Goal: Check status: Check status

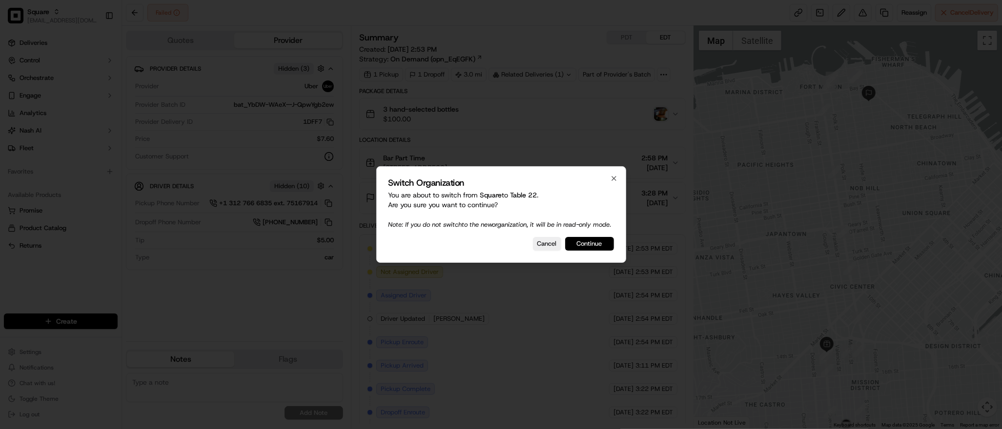
click at [598, 249] on button "Continue" at bounding box center [589, 244] width 49 height 14
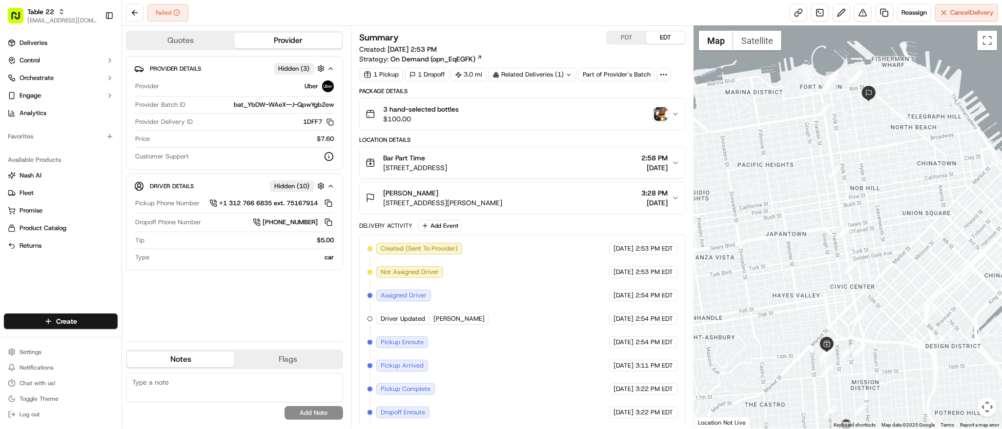
click at [829, 60] on div at bounding box center [848, 227] width 308 height 403
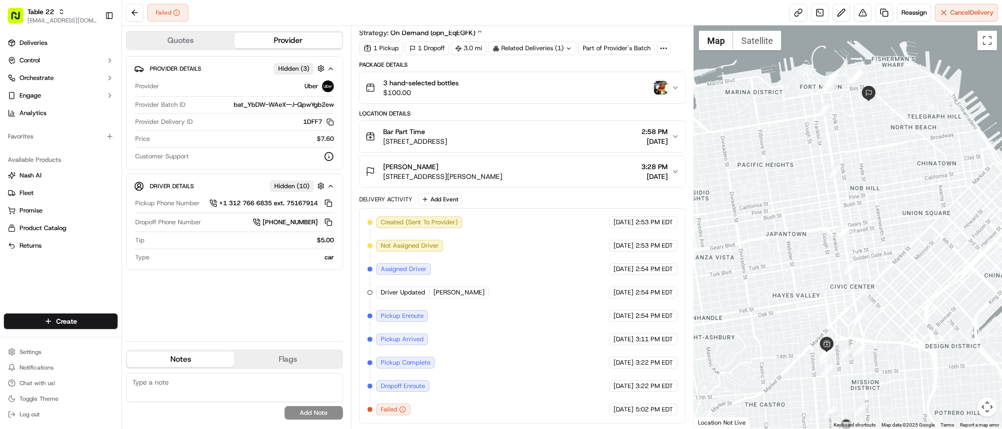
click at [661, 89] on img "button" at bounding box center [661, 88] width 14 height 14
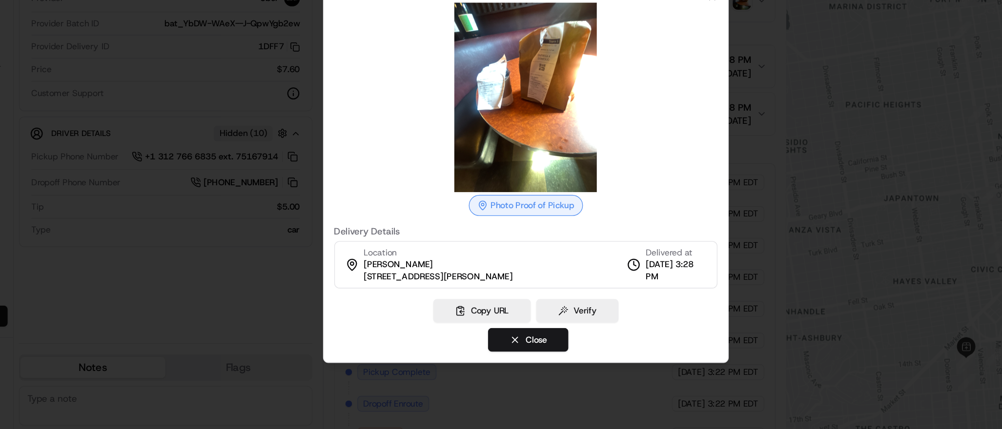
scroll to position [0, 0]
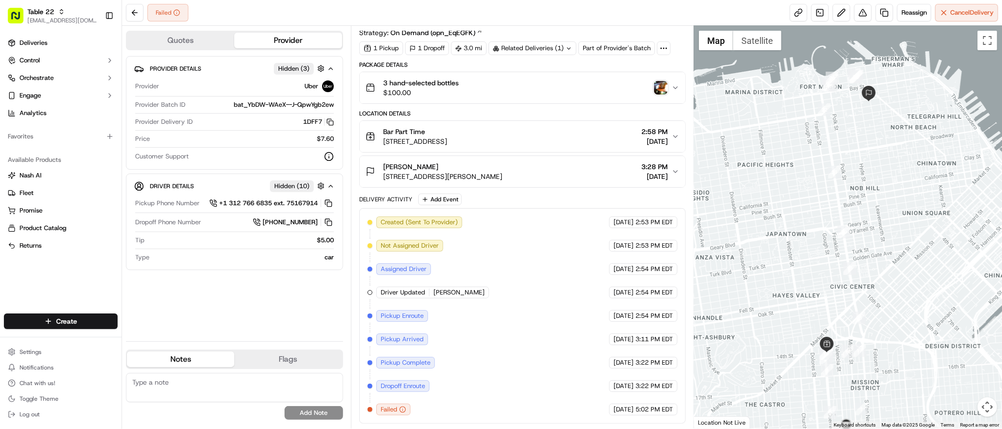
click at [658, 90] on img "button" at bounding box center [661, 88] width 14 height 14
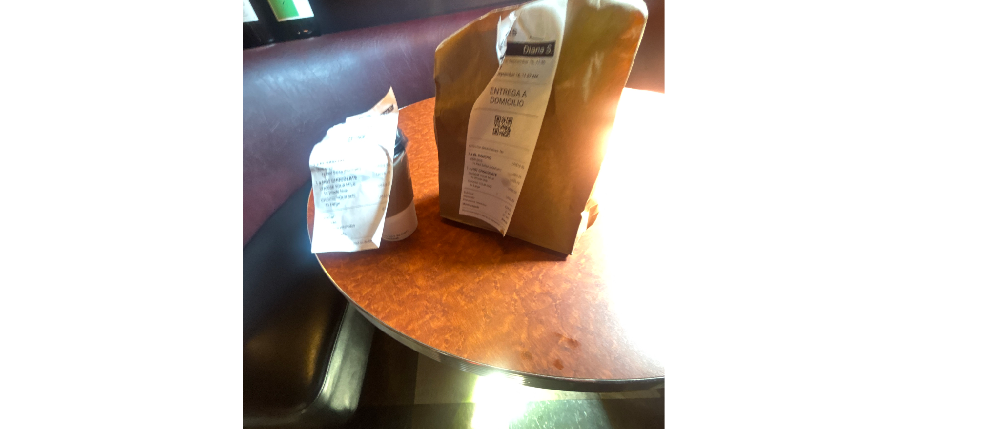
click at [590, 137] on div at bounding box center [501, 159] width 284 height 141
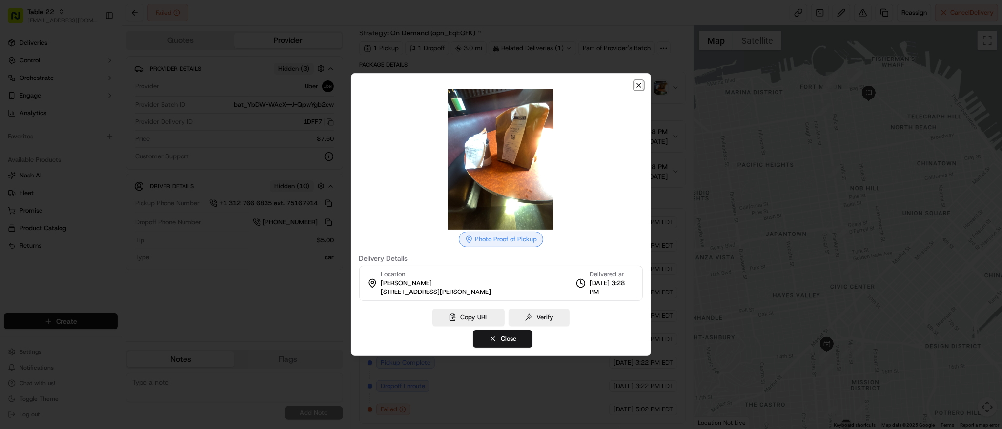
click at [638, 86] on icon "button" at bounding box center [639, 85] width 8 height 8
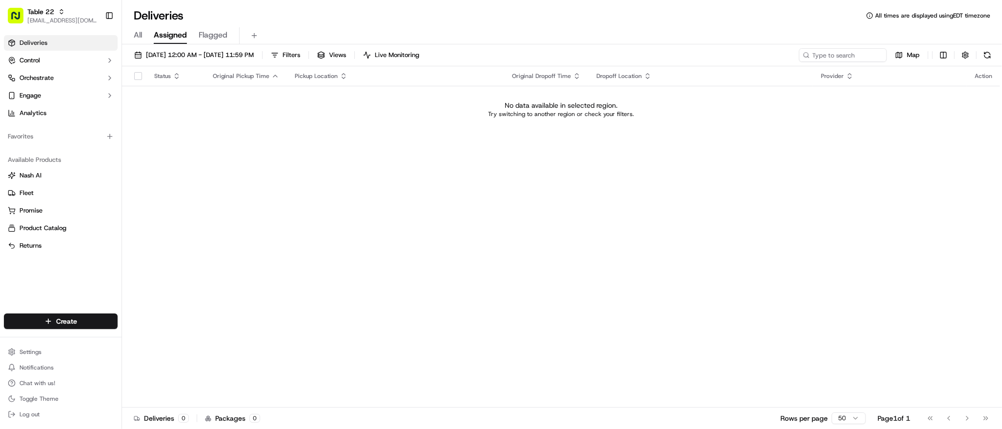
click at [308, 209] on div "Status Original Pickup Time Pickup Location Original Dropoff Time Dropoff Locat…" at bounding box center [561, 237] width 878 height 342
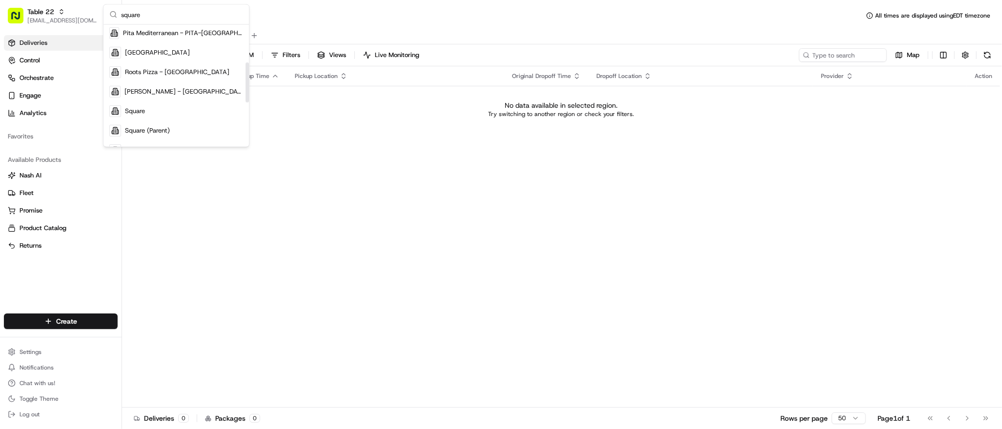
scroll to position [117, 0]
type input "square"
click at [164, 109] on div "Square" at bounding box center [176, 110] width 142 height 20
